Goal: Download file/media

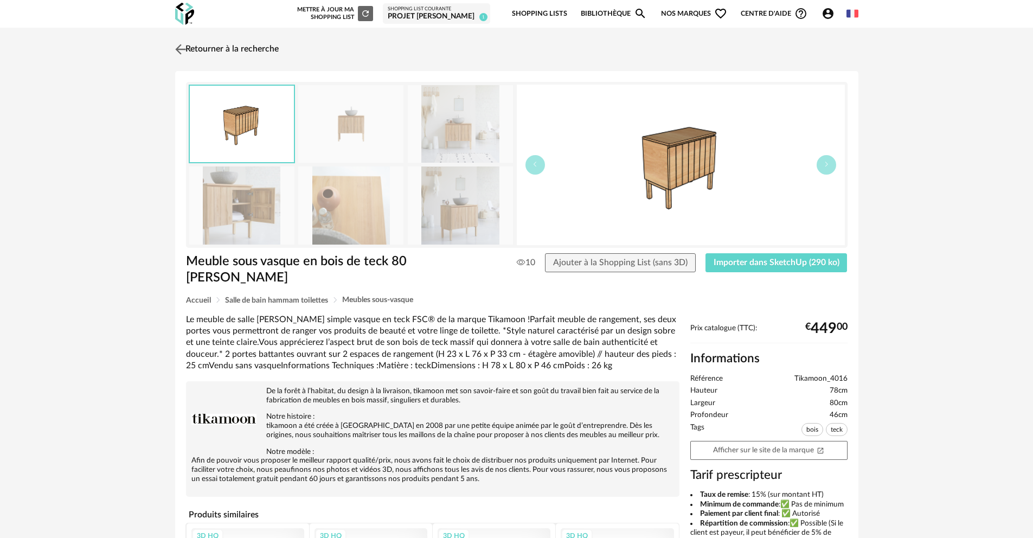
click at [182, 47] on img at bounding box center [180, 49] width 16 height 16
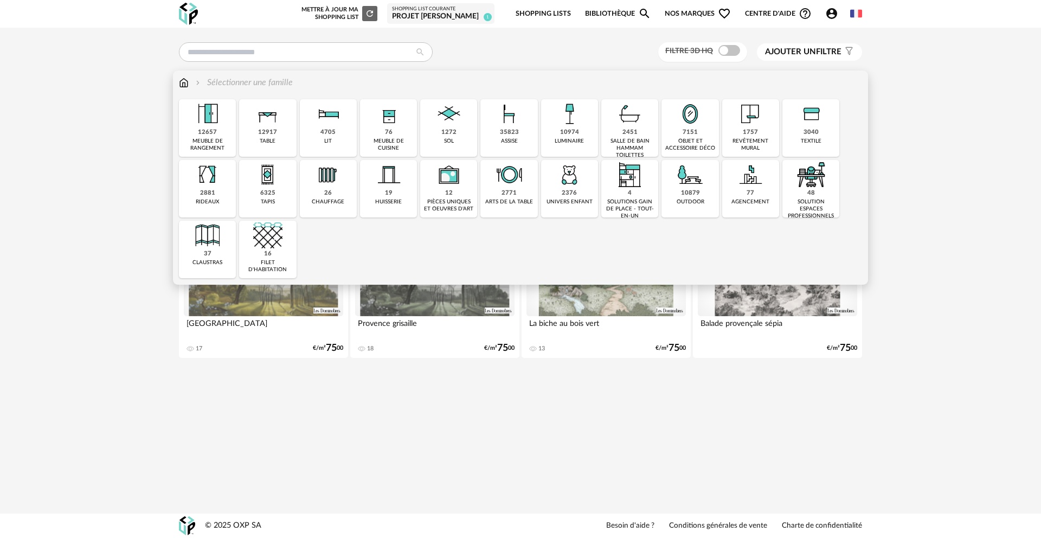
click at [629, 134] on div "2451" at bounding box center [629, 132] width 15 height 8
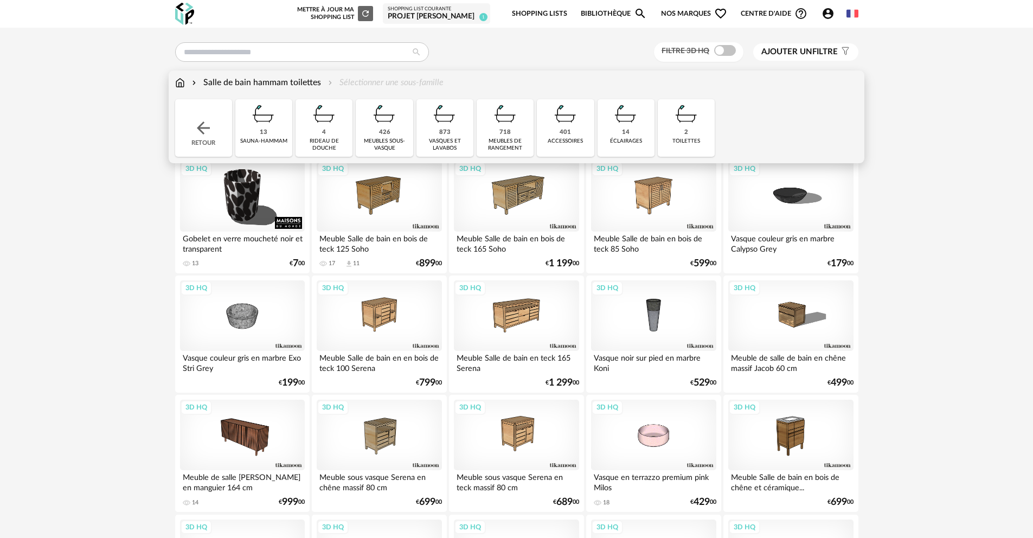
click at [442, 133] on div "873" at bounding box center [444, 132] width 11 height 8
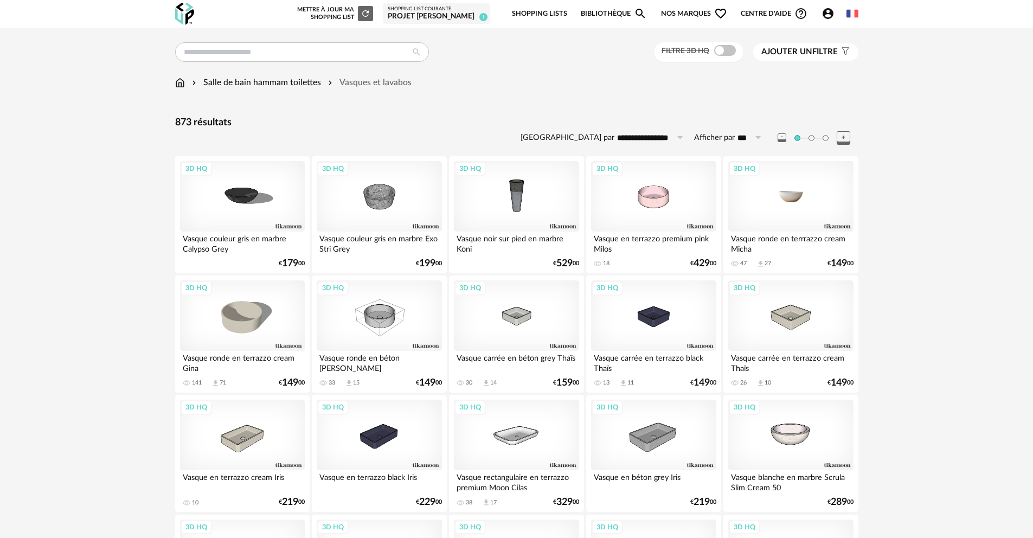
click at [790, 199] on div "3D HQ" at bounding box center [790, 196] width 125 height 70
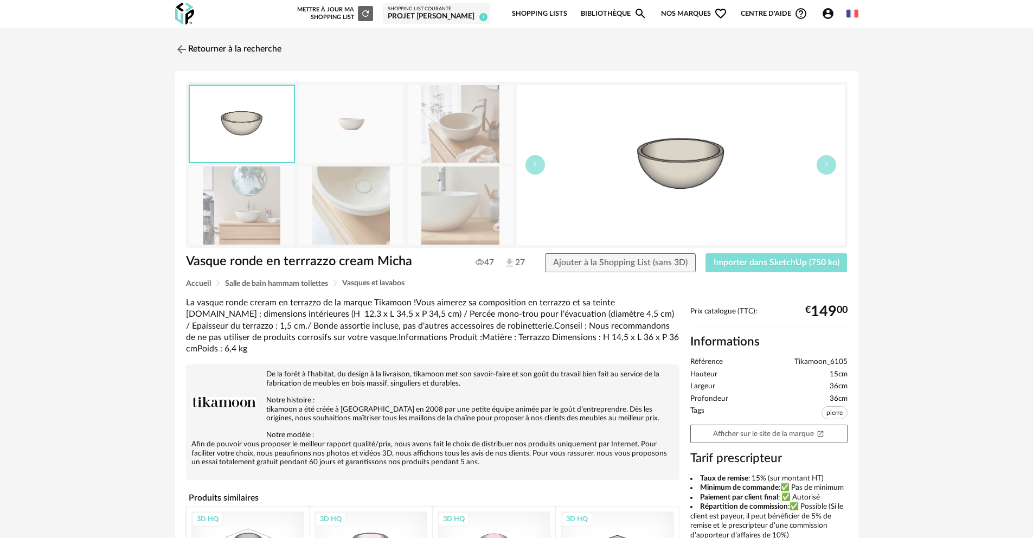
click at [784, 265] on span "Importer dans SketchUp (750 ko)" at bounding box center [776, 262] width 126 height 9
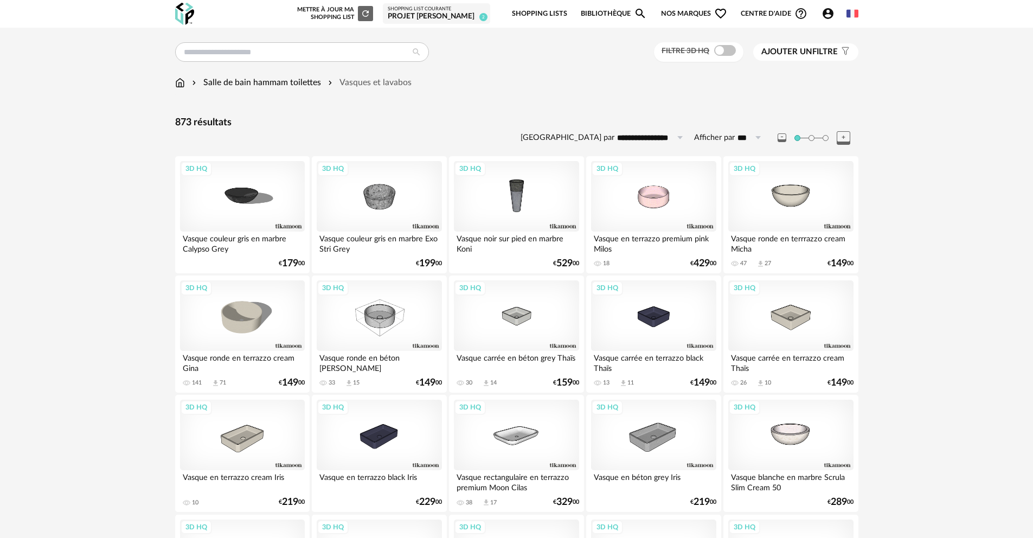
click at [253, 86] on div "Salle de bain hammam toilettes" at bounding box center [255, 82] width 131 height 12
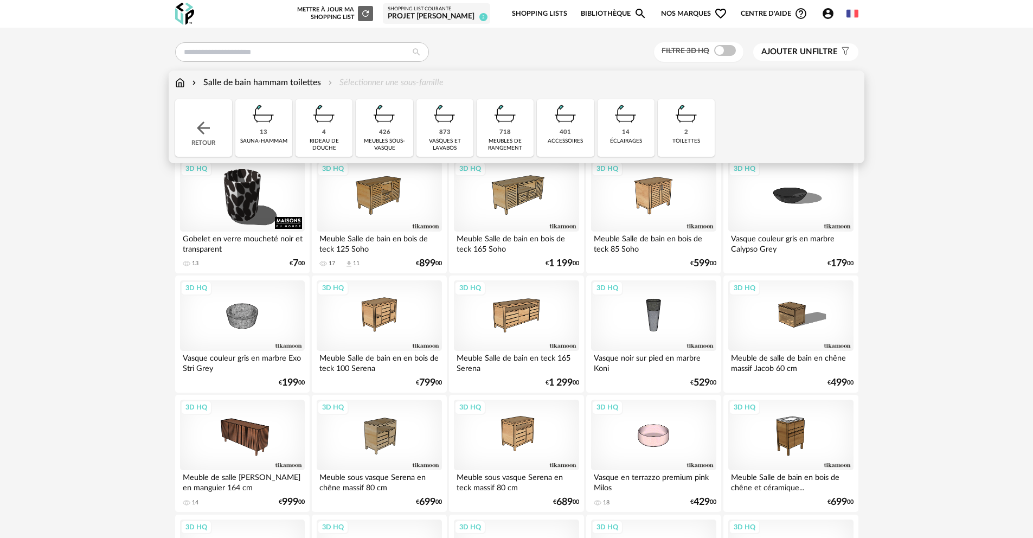
click at [292, 80] on div "Salle de bain hammam toilettes" at bounding box center [255, 82] width 131 height 12
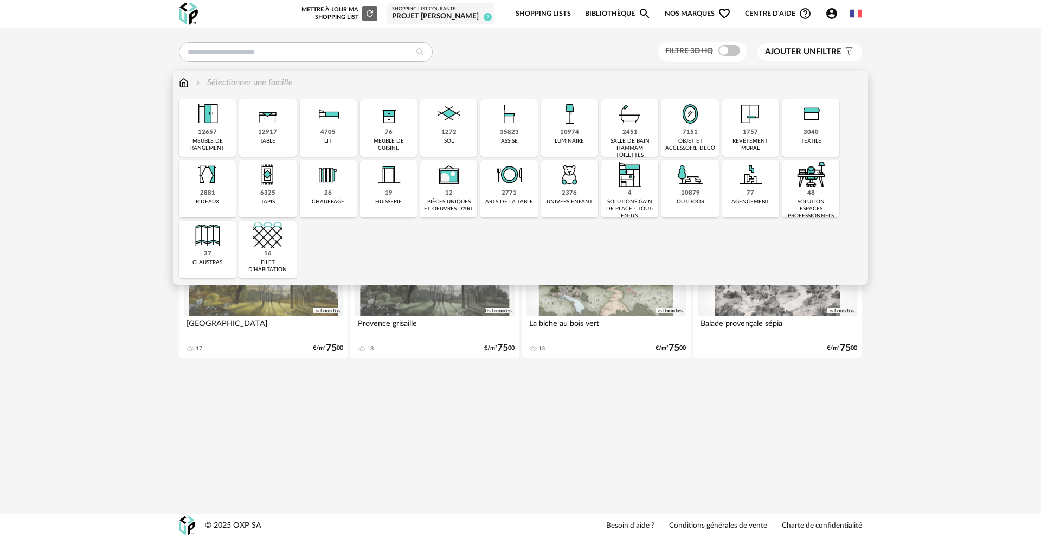
click at [619, 130] on div "2451 salle de bain hammam toilettes" at bounding box center [629, 127] width 57 height 57
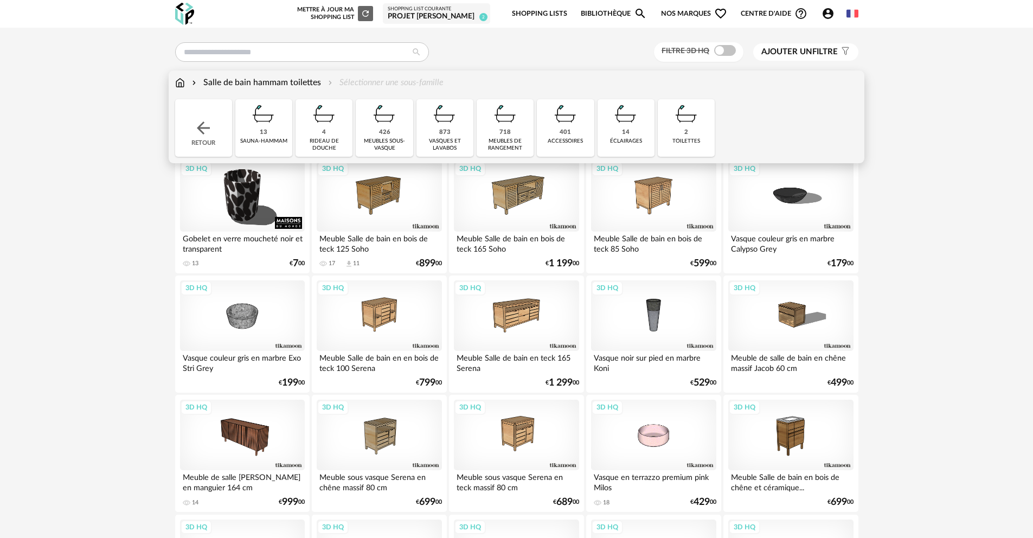
click at [578, 133] on div "401 accessoires" at bounding box center [565, 127] width 57 height 57
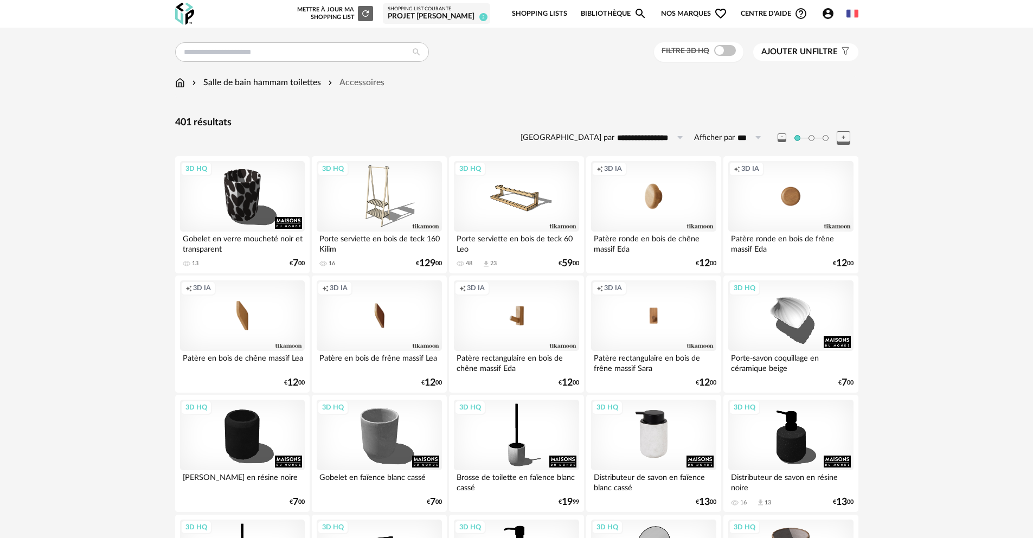
click at [665, 439] on div "3D HQ" at bounding box center [653, 435] width 125 height 70
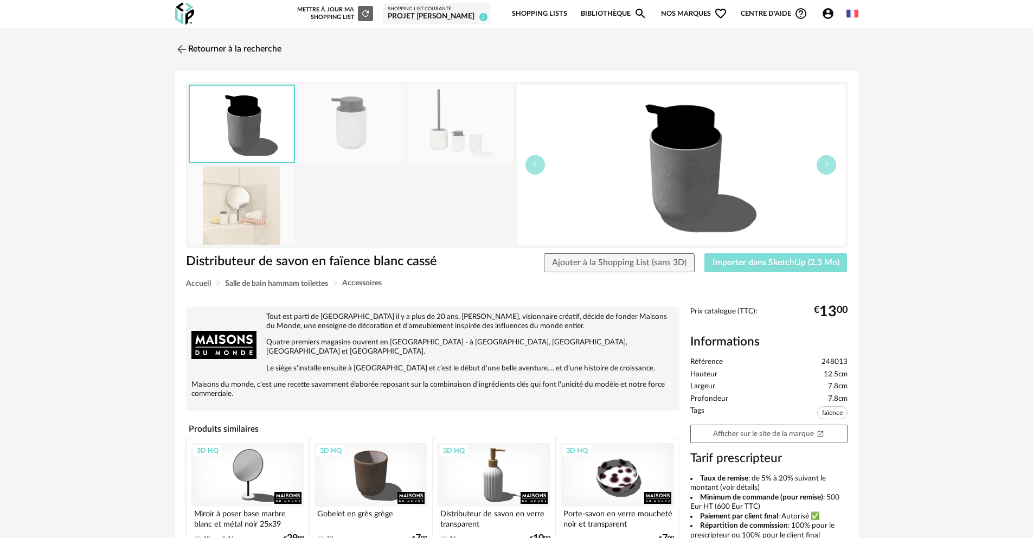
click at [775, 266] on span "Importer dans SketchUp (2,3 Mo)" at bounding box center [775, 262] width 127 height 9
